Goal: Find contact information: Find contact information

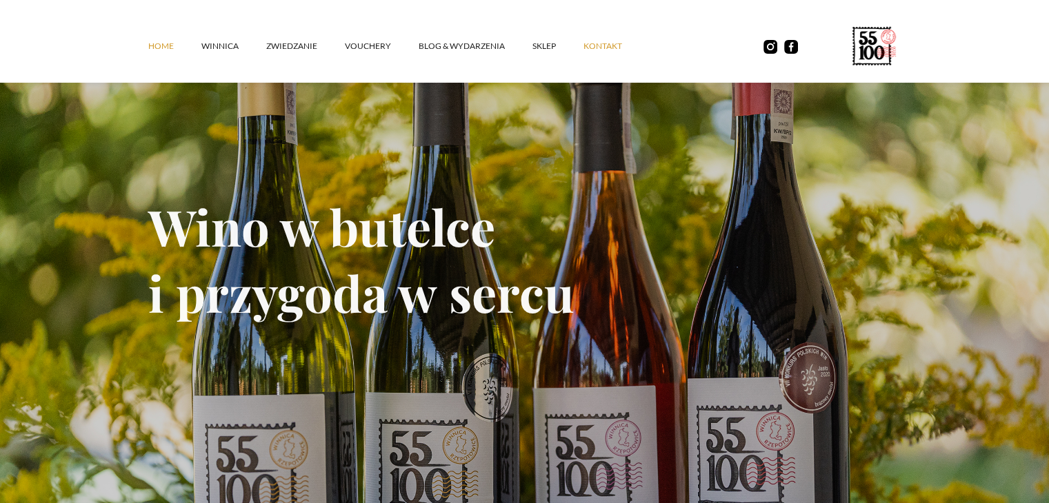
click at [609, 39] on link "kontakt" at bounding box center [616, 46] width 66 height 41
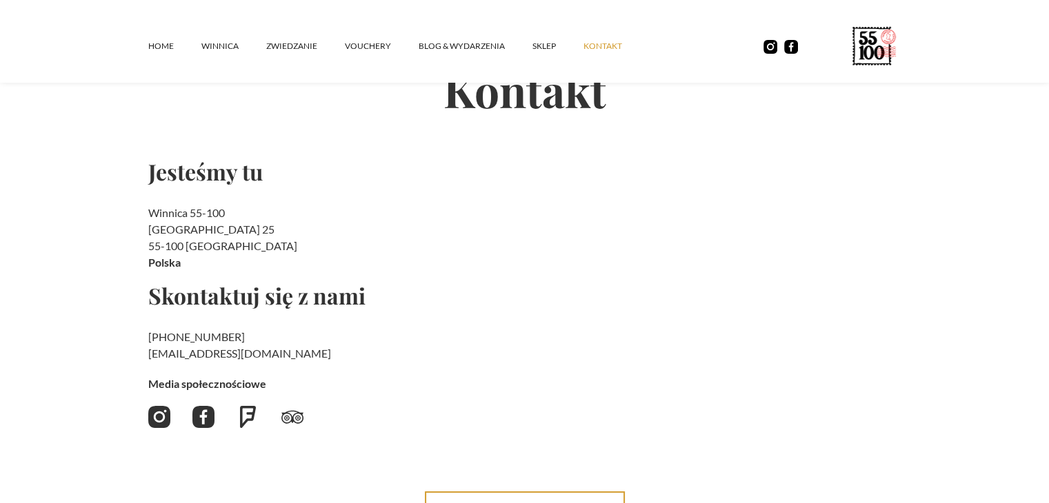
scroll to position [138, 0]
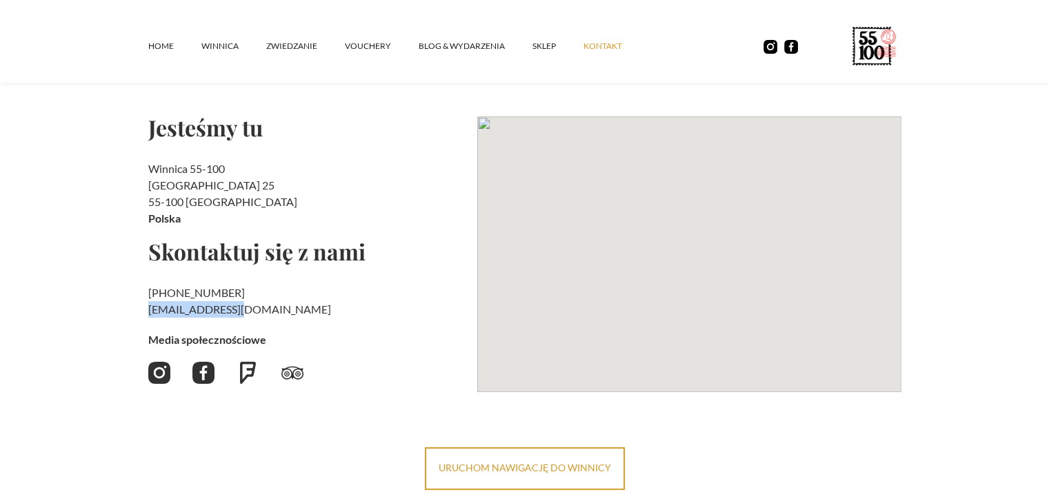
drag, startPoint x: 136, startPoint y: 305, endPoint x: 235, endPoint y: 312, distance: 99.6
click at [237, 312] on section "Kontakt Jesteśmy tu Winnica 55-100 Rzepotowice 25 55-100 Trzebnica Polska Skont…" at bounding box center [524, 198] width 1049 height 584
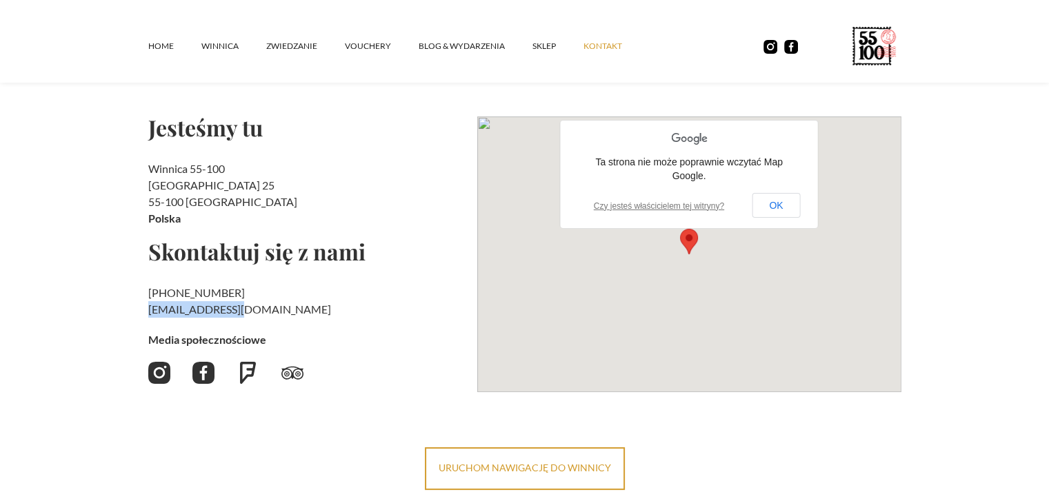
copy h2 "‍ kontakt@55100.pl"
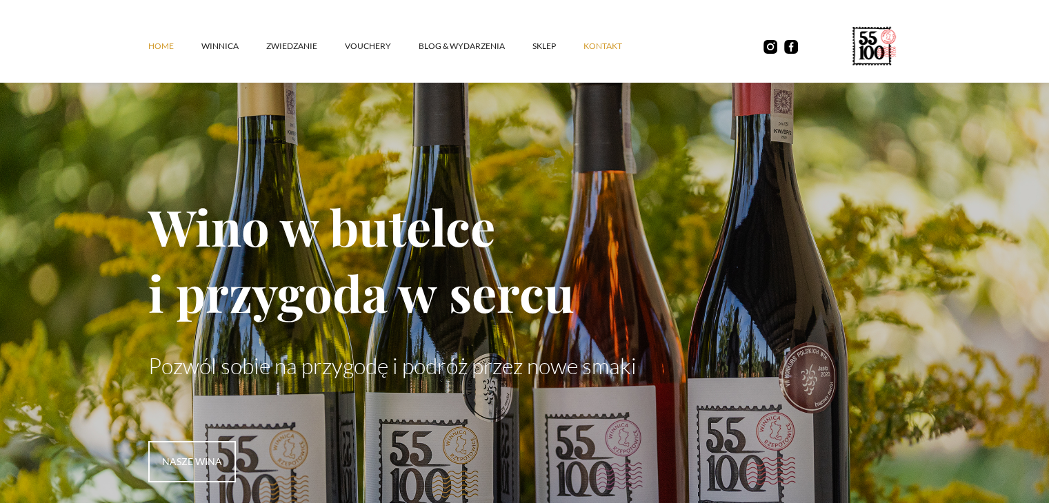
click at [613, 44] on link "kontakt" at bounding box center [616, 46] width 66 height 41
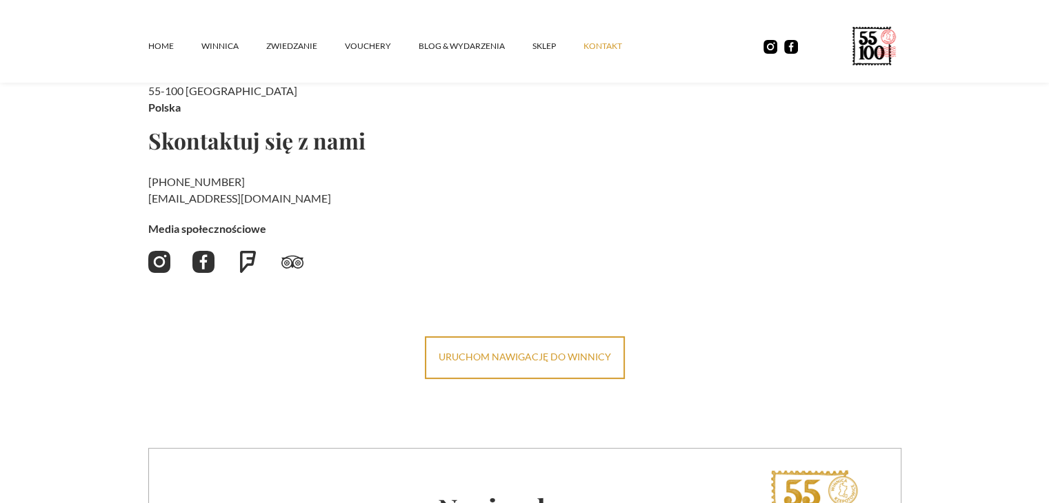
scroll to position [276, 0]
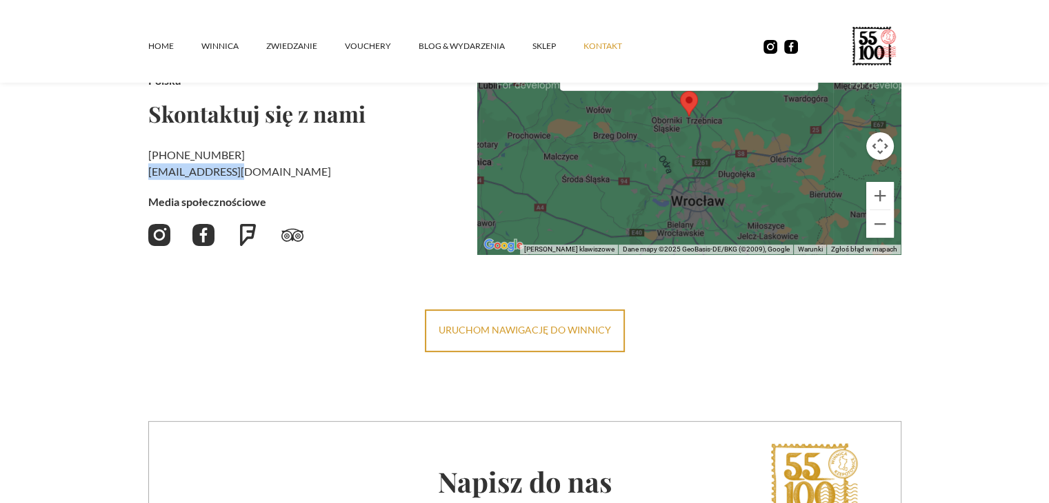
drag, startPoint x: 239, startPoint y: 171, endPoint x: 149, endPoint y: 171, distance: 90.3
click at [149, 171] on h2 "+48 730 706 690 ‍ kontakt@55100.pl" at bounding box center [307, 163] width 318 height 33
copy link "[EMAIL_ADDRESS][DOMAIN_NAME]"
